Goal: Transaction & Acquisition: Purchase product/service

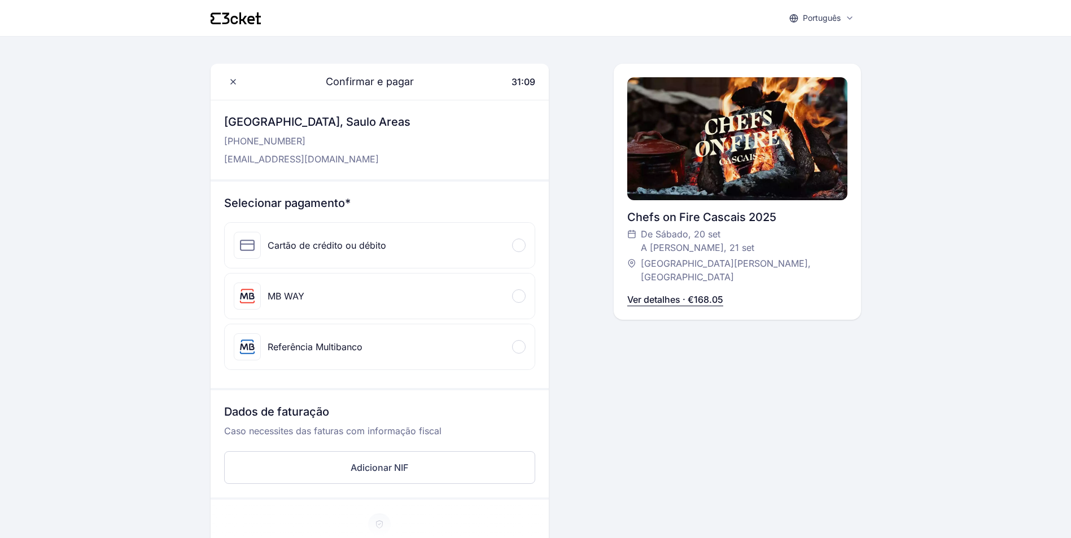
click at [396, 238] on div "Cartão de crédito ou débito" at bounding box center [380, 245] width 310 height 45
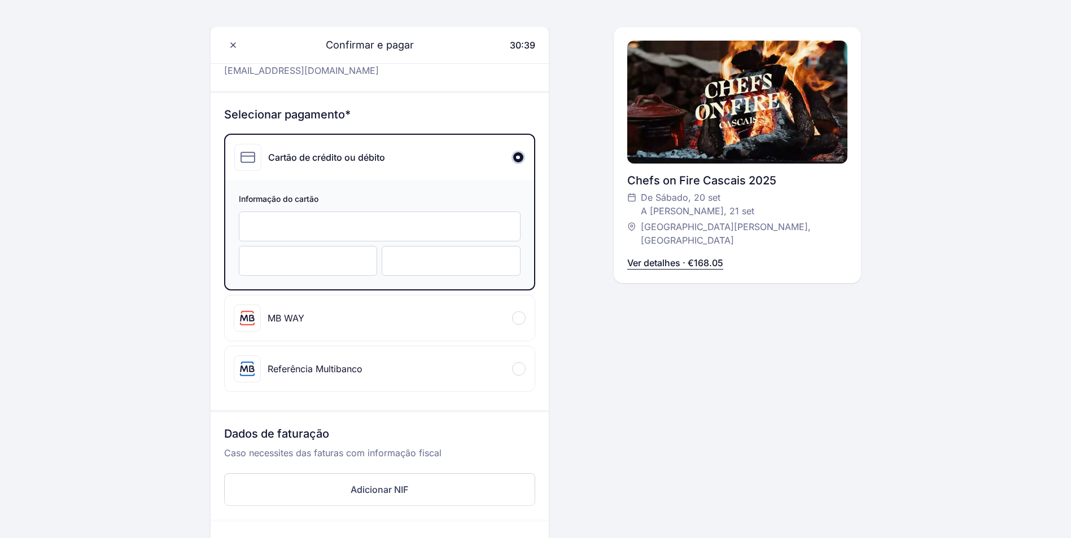
scroll to position [282, 0]
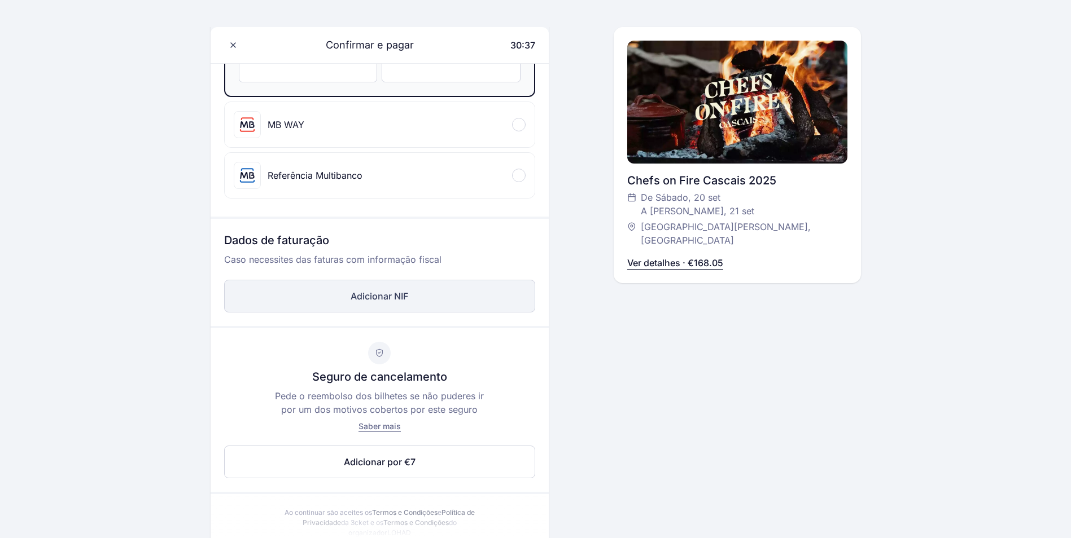
click at [360, 300] on button "Adicionar NIF" at bounding box center [379, 296] width 311 height 33
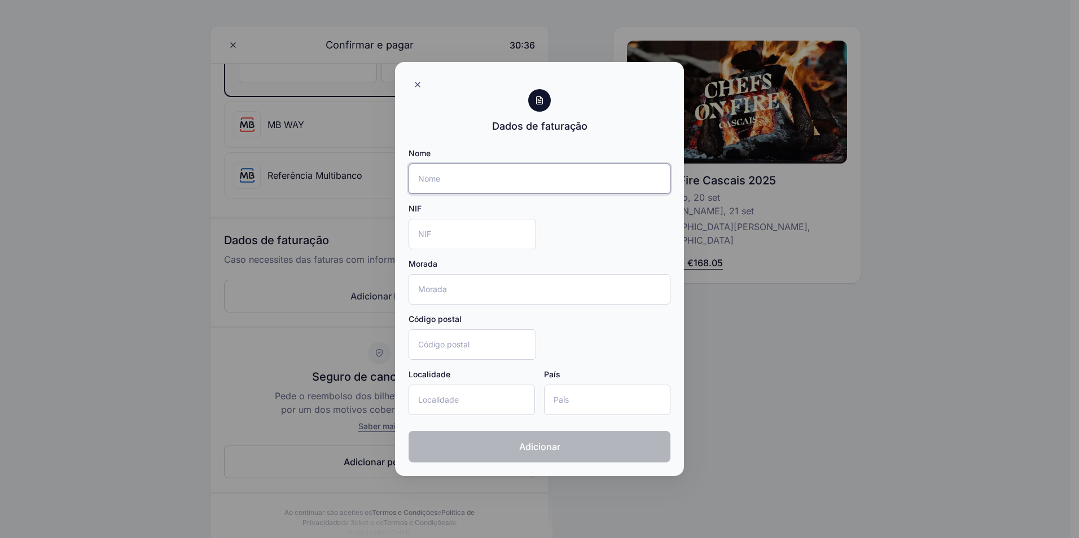
click at [437, 183] on input "Nome" at bounding box center [540, 179] width 262 height 30
type input "SAULO MACEDO AREAS"
type input "Av do Lidador"
type input "2765-333"
type input "Cascais"
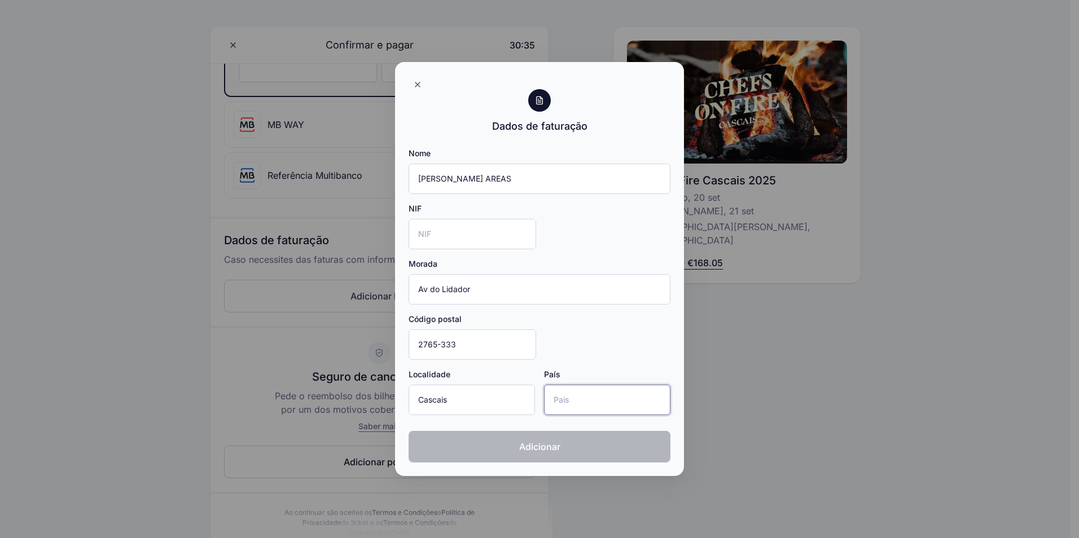
type input "Portugal"
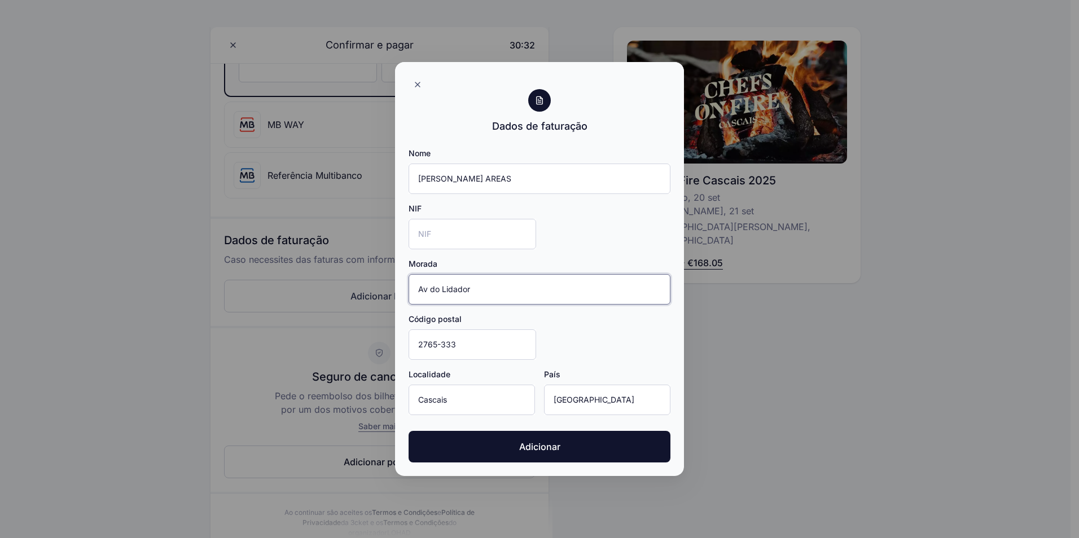
click at [469, 290] on input "Av do Lidador" at bounding box center [540, 289] width 262 height 30
click at [475, 273] on div "Morada Av do Lidador" at bounding box center [540, 282] width 262 height 46
click at [474, 277] on input "Av do Lidador" at bounding box center [540, 289] width 262 height 30
type input "Av do Lidador 230, Moradia I"
click at [424, 230] on input "NIF" at bounding box center [473, 234] width 128 height 30
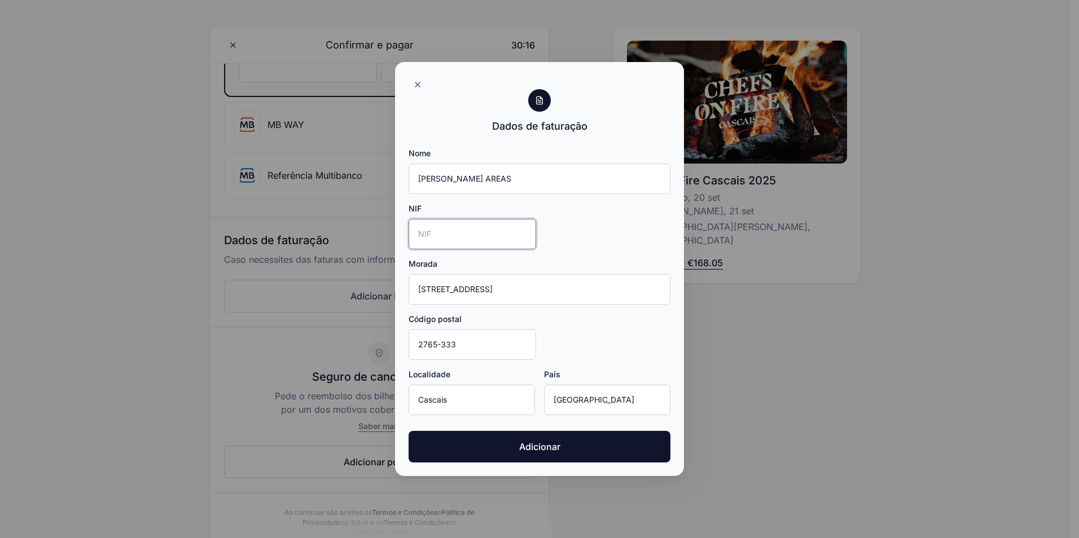
type input "301007608"
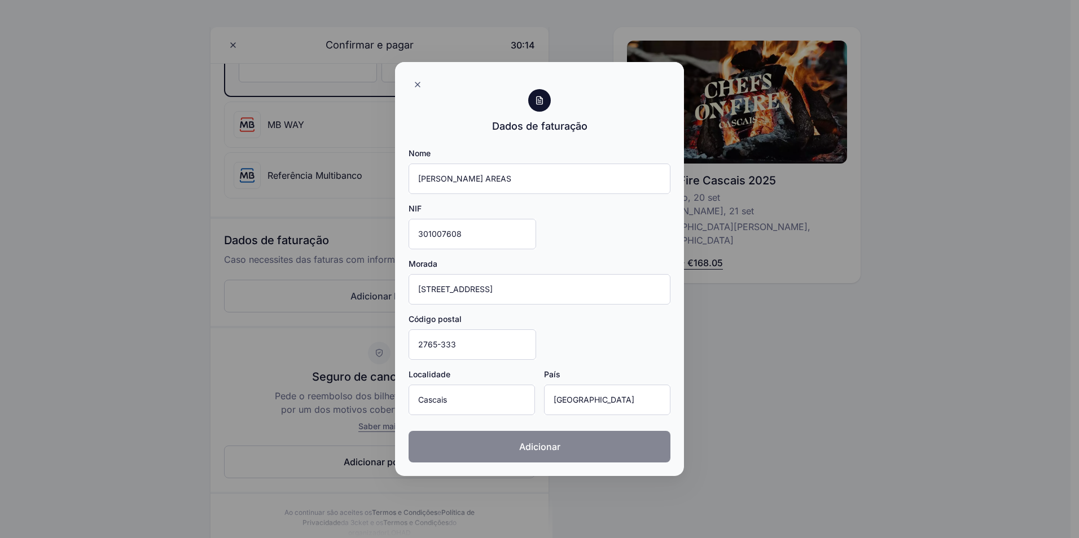
click at [536, 446] on span "Adicionar" at bounding box center [539, 447] width 41 height 14
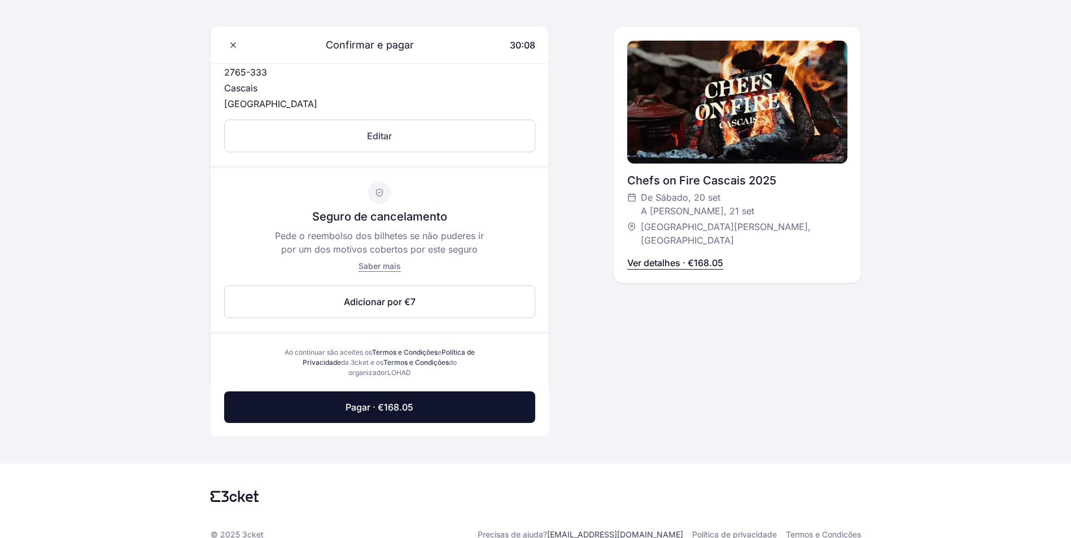
scroll to position [555, 0]
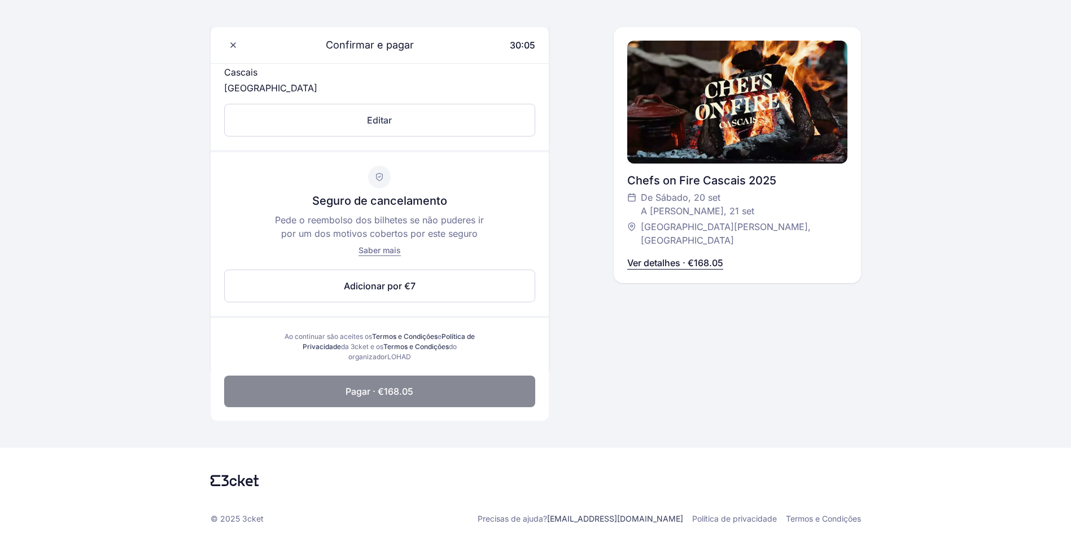
click at [379, 391] on span "Pagar · €168.05" at bounding box center [379, 392] width 68 height 14
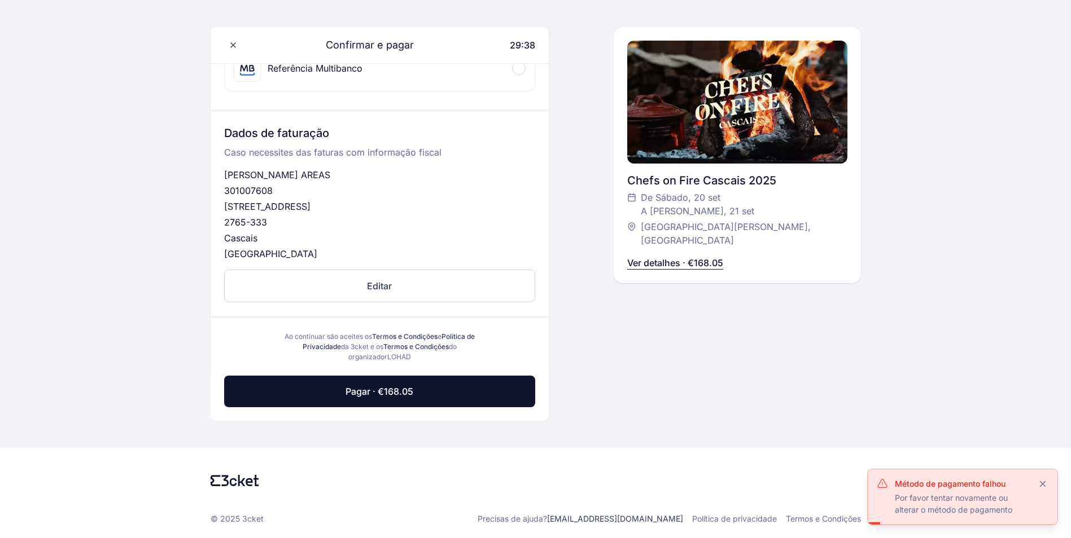
click at [682, 256] on p "Ver detalhes · €168.05" at bounding box center [675, 263] width 96 height 14
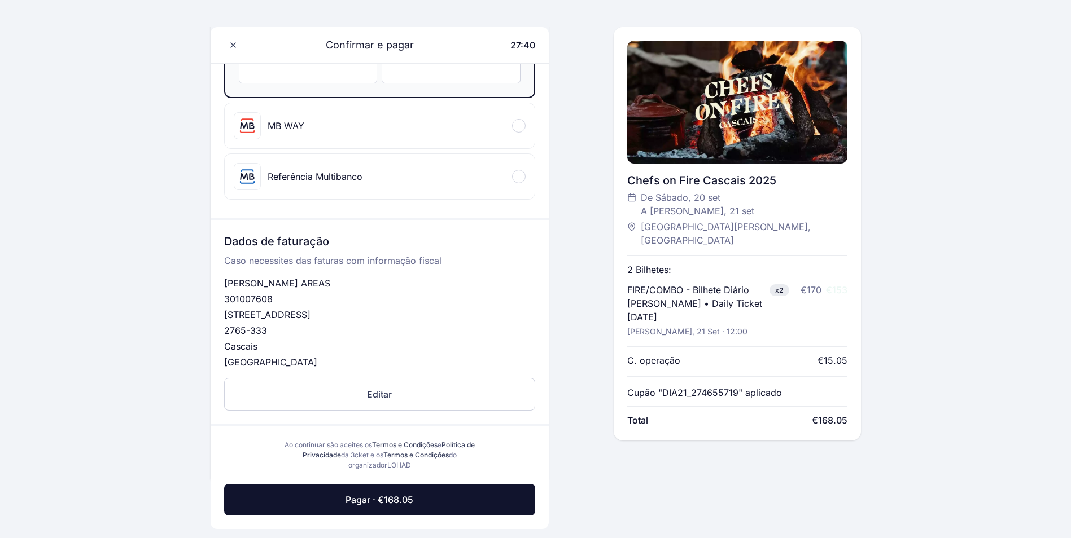
scroll to position [282, 0]
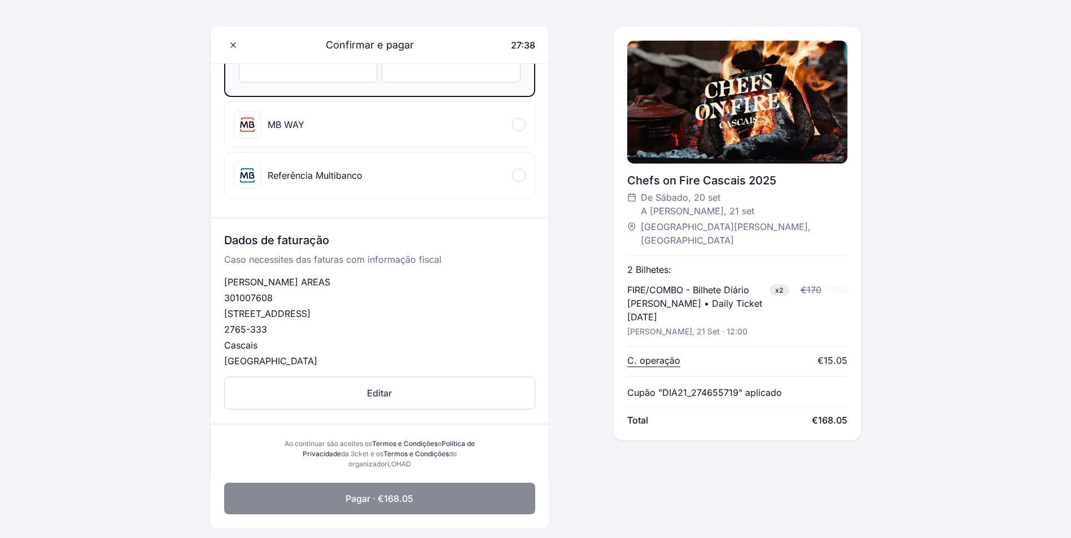
click at [382, 501] on span "Pagar · €168.05" at bounding box center [379, 499] width 68 height 14
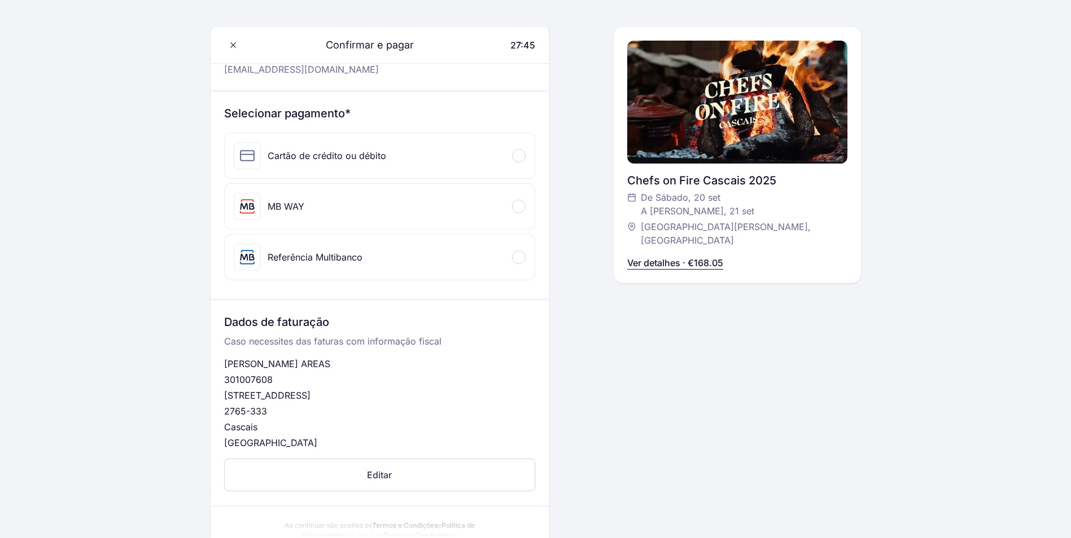
scroll to position [279, 0]
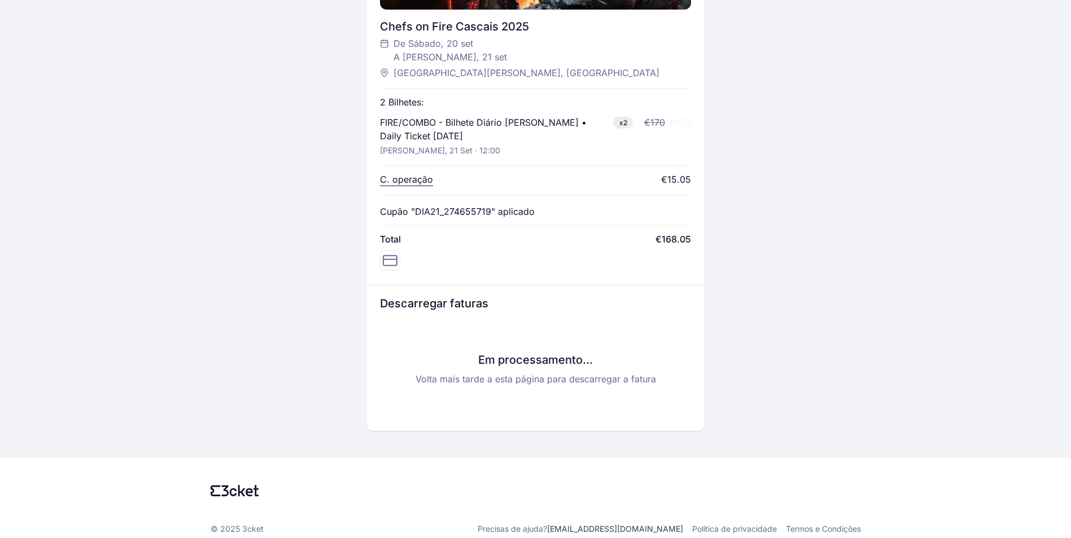
scroll to position [471, 0]
